Goal: Information Seeking & Learning: Find specific fact

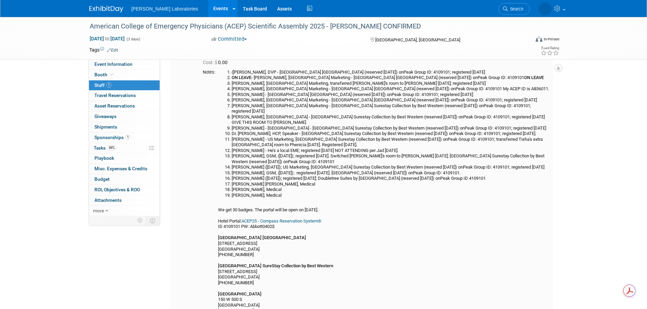
drag, startPoint x: 432, startPoint y: 263, endPoint x: 443, endPoint y: 246, distance: 20.1
click at [432, 263] on div "(Jerry Long, DVP - Radisson Hotel Salt Lake City Downtown (reserved 7/17/25) on…" at bounding box center [384, 198] width 332 height 256
click at [208, 8] on link "Events" at bounding box center [220, 8] width 25 height 17
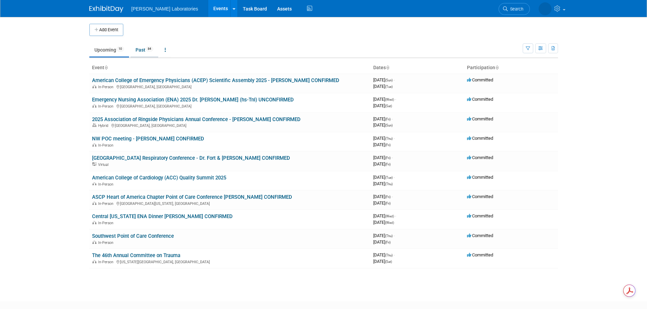
click at [140, 52] on link "Past 84" at bounding box center [144, 49] width 28 height 13
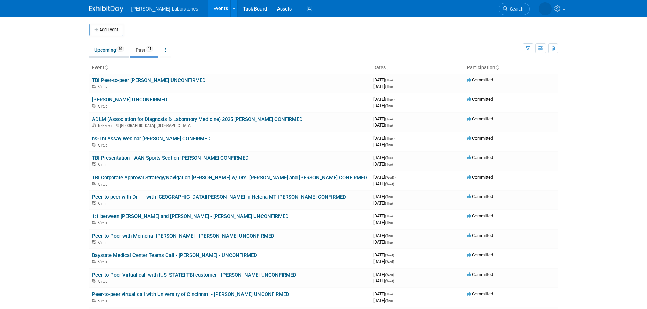
click at [100, 51] on link "Upcoming 10" at bounding box center [109, 49] width 40 height 13
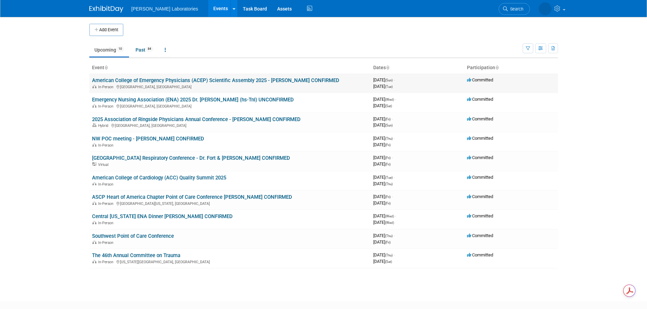
click at [214, 79] on link "American College of Emergency Physicians (ACEP) Scientific Assembly 2025 - [PER…" at bounding box center [215, 80] width 247 height 6
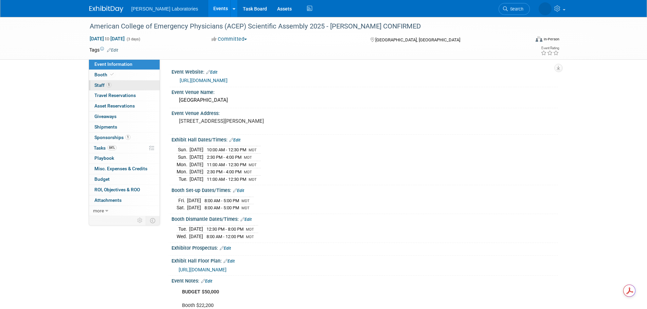
click at [98, 86] on span "Staff 1" at bounding box center [102, 84] width 17 height 5
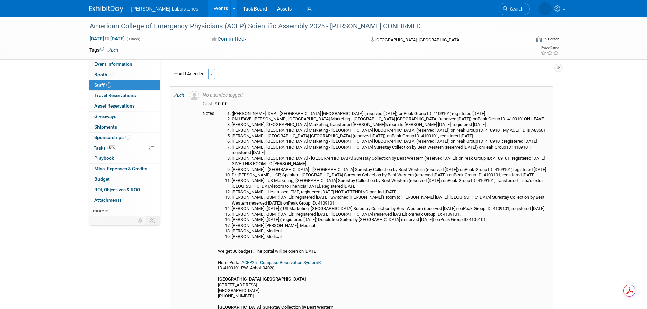
click at [181, 95] on link "Edit" at bounding box center [178, 95] width 11 height 5
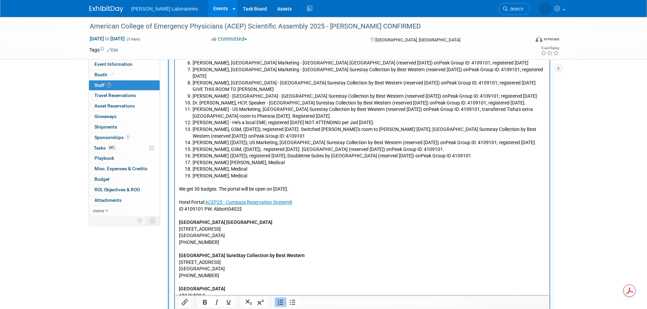
scroll to position [247, 0]
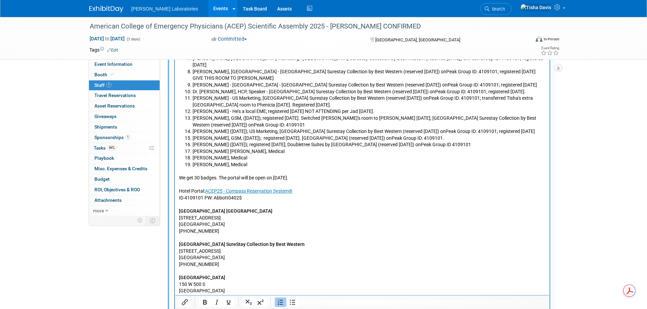
click at [247, 148] on li "Jennifer Joe, Medical" at bounding box center [368, 151] width 353 height 7
click at [507, 142] on li "Christopher Kew (8/18/25); registered 8/18/25; Doubletree Suites by Hilton Salt…" at bounding box center [368, 145] width 353 height 7
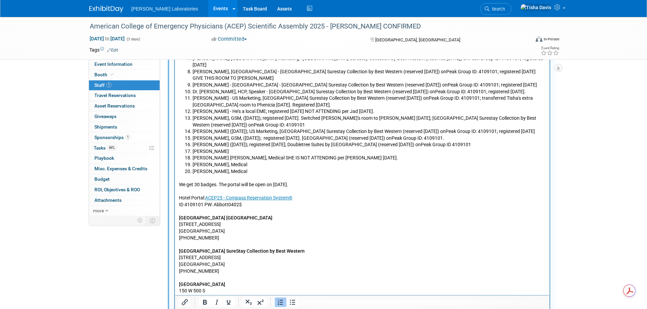
click at [265, 148] on li "Brandon Van Leeuwen" at bounding box center [368, 151] width 353 height 7
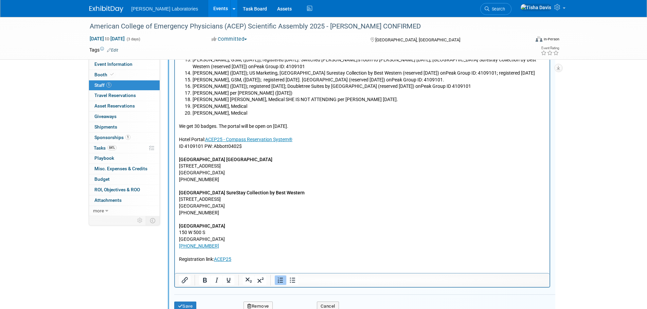
scroll to position [395, 0]
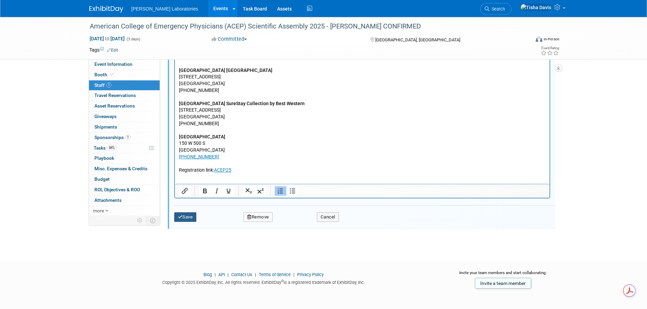
click at [187, 218] on button "Save" at bounding box center [185, 217] width 22 height 10
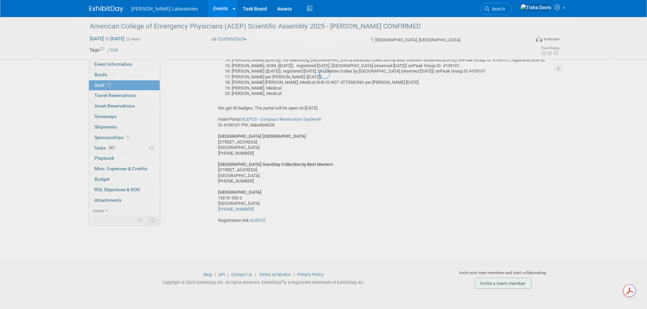
scroll to position [149, 0]
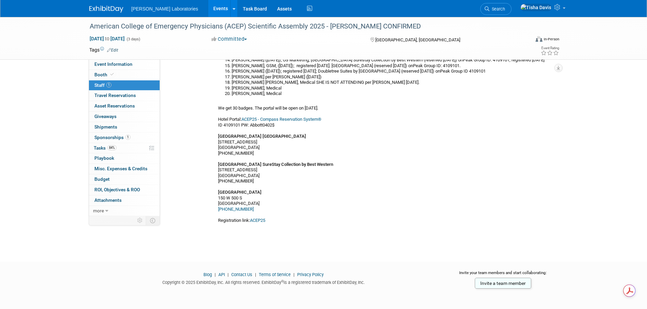
click at [208, 7] on link "Events" at bounding box center [220, 8] width 25 height 17
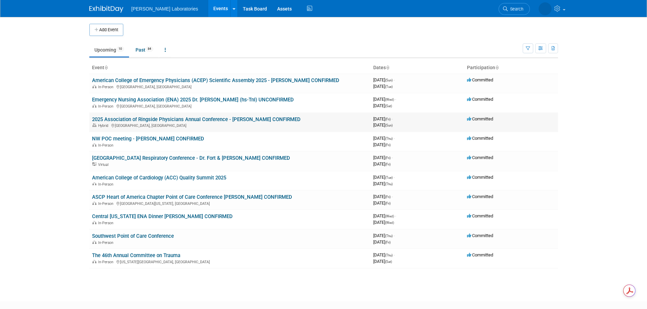
click at [161, 120] on link "2025 Association of Ringside Physicians Annual Conference - [PERSON_NAME] CONFI…" at bounding box center [196, 119] width 208 height 6
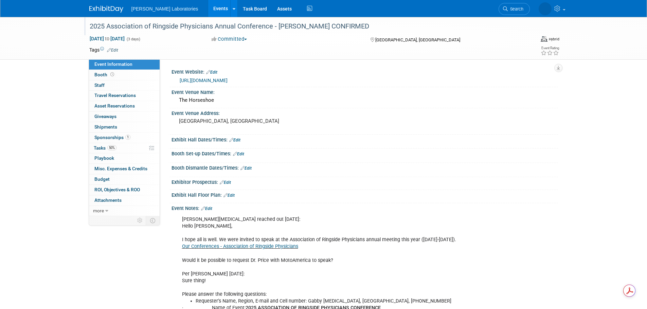
click at [128, 27] on div "2025 Association of Ringside Physicians Annual Conference - [PERSON_NAME] CONFI…" at bounding box center [303, 26] width 432 height 12
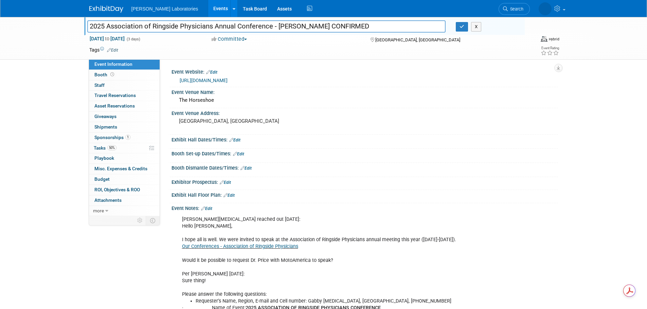
click at [128, 27] on input "2025 Association of Ringside Physicians Annual Conference - [PERSON_NAME] CONFI…" at bounding box center [266, 26] width 358 height 12
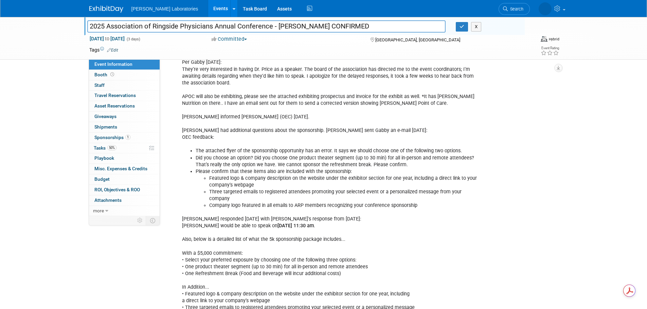
scroll to position [848, 0]
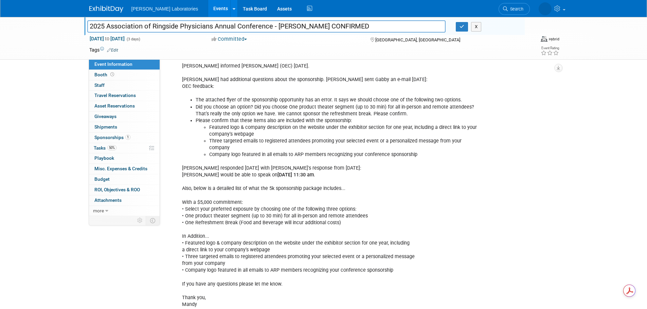
drag, startPoint x: 259, startPoint y: 161, endPoint x: 345, endPoint y: 163, distance: 85.9
copy div "[DATE] 11:30 am ."
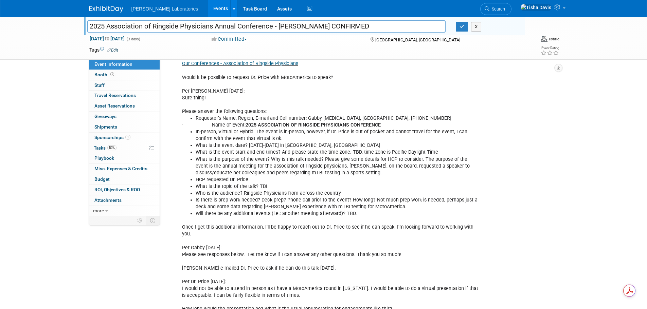
scroll to position [170, 0]
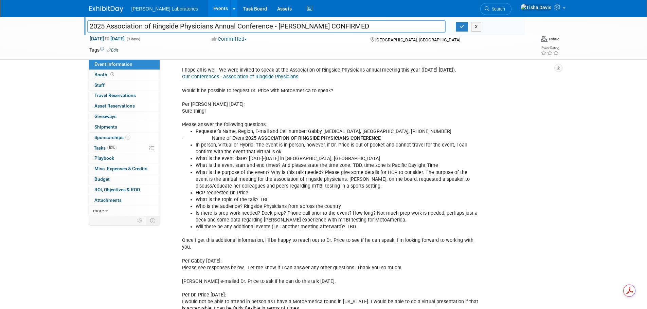
click at [251, 164] on li "What is the event start and end times? And please state the time zone. TBD, tim…" at bounding box center [336, 165] width 283 height 7
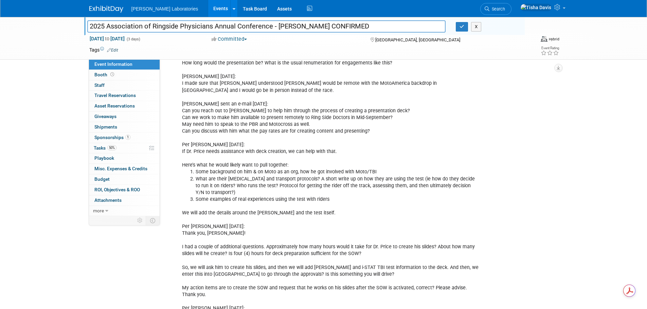
scroll to position [441, 0]
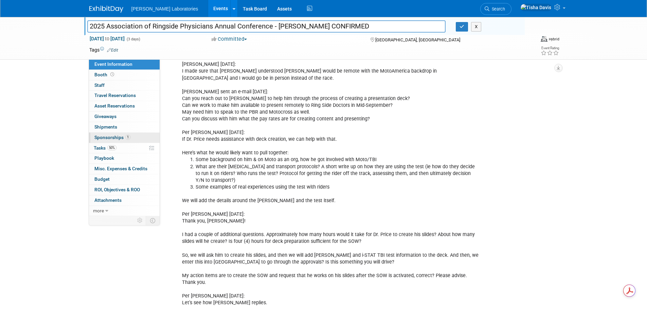
click at [112, 137] on span "Sponsorships 1" at bounding box center [112, 137] width 36 height 5
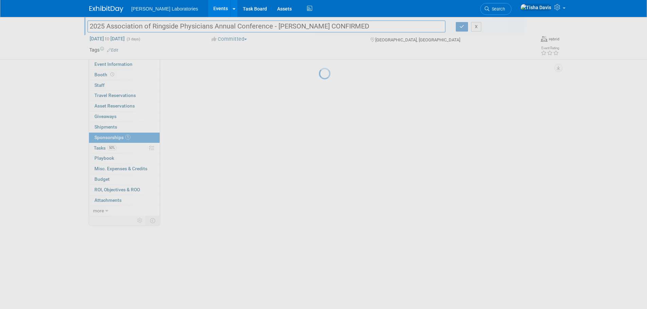
scroll to position [0, 0]
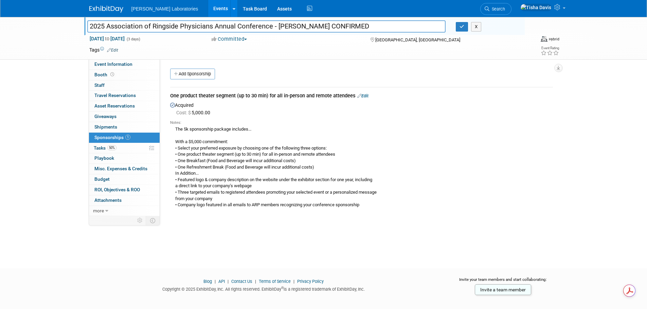
click at [178, 155] on div "The 5k sponsorship package includes... With a $5,000 commitment: • Select your …" at bounding box center [361, 167] width 382 height 83
drag, startPoint x: 186, startPoint y: 155, endPoint x: 341, endPoint y: 155, distance: 154.4
click at [341, 155] on div "The 5k sponsorship package includes... With a $5,000 commitment: • Select your …" at bounding box center [361, 167] width 382 height 83
copy div "product theater segment (up to 30 min) for all in-person and remote attendees"
